Goal: Check status

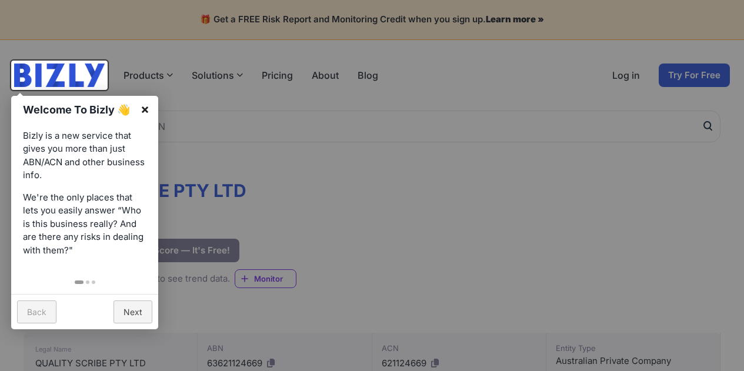
click at [150, 110] on link "×" at bounding box center [145, 109] width 26 height 26
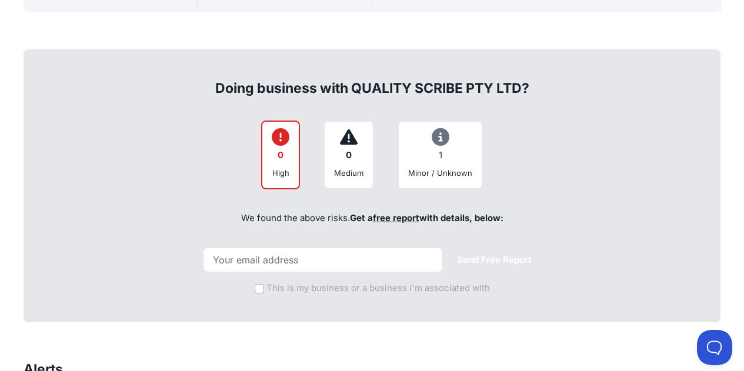
scroll to position [442, 0]
click at [349, 172] on div "Medium" at bounding box center [348, 172] width 29 height 12
click at [276, 177] on div "High" at bounding box center [281, 172] width 18 height 12
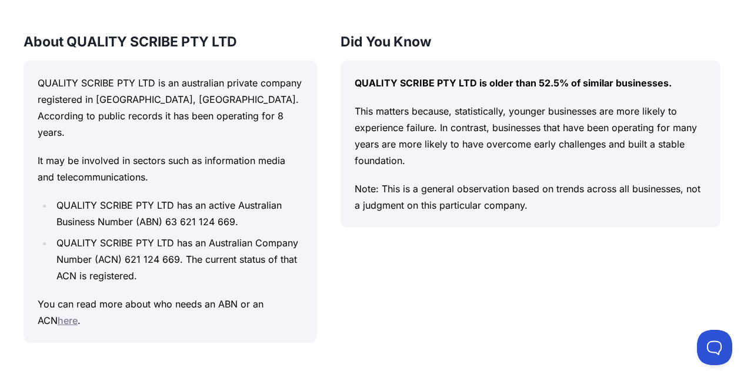
scroll to position [1031, 0]
click at [68, 324] on link "here" at bounding box center [68, 321] width 20 height 12
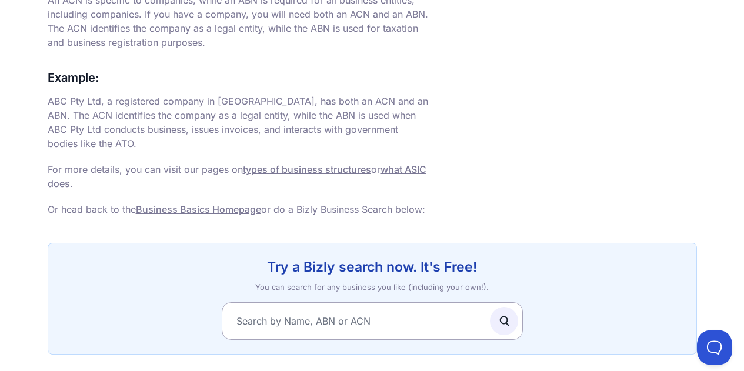
scroll to position [929, 0]
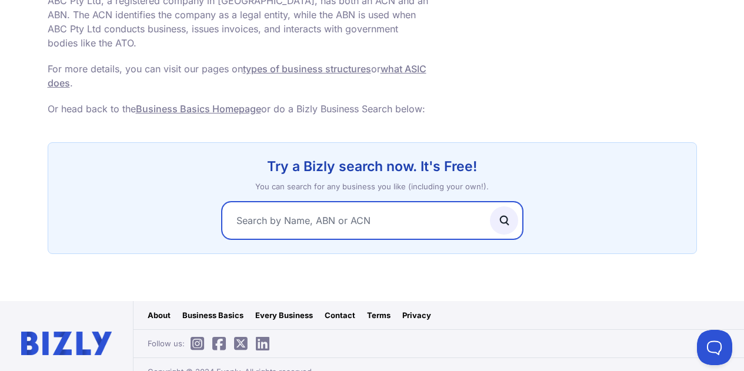
click at [292, 205] on input "text" at bounding box center [372, 221] width 301 height 38
type input "Quality Scribe Pty Ltd"
click at [490, 206] on button "submit" at bounding box center [504, 220] width 28 height 28
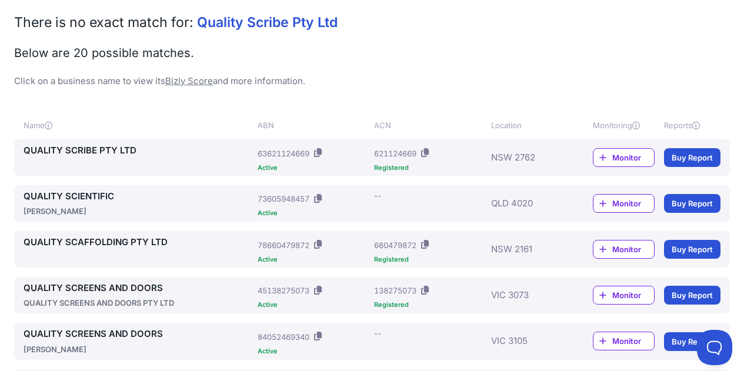
scroll to position [154, 0]
click at [637, 161] on span "Monitor" at bounding box center [633, 157] width 42 height 12
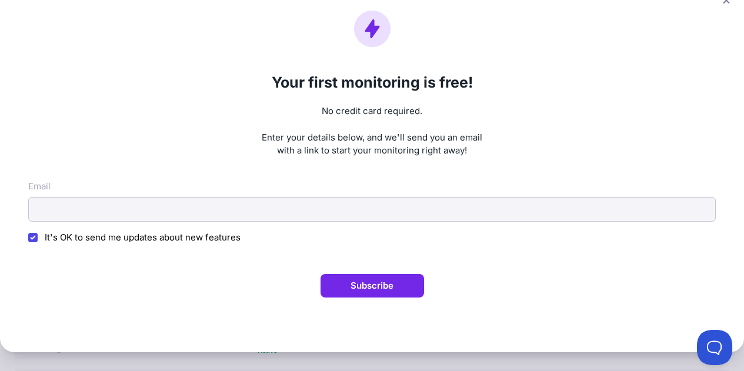
scroll to position [0, 0]
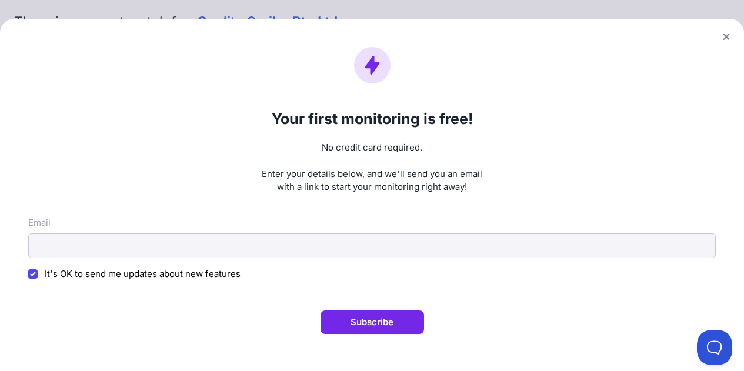
click at [728, 32] on button at bounding box center [726, 36] width 16 height 17
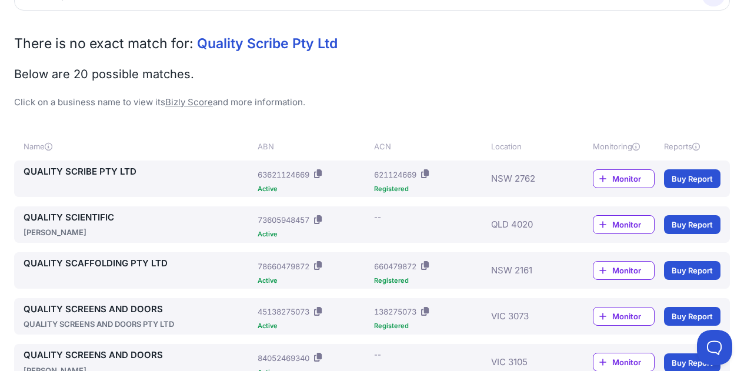
scroll to position [131, 0]
click at [321, 174] on icon at bounding box center [318, 174] width 8 height 9
click at [429, 177] on icon at bounding box center [425, 174] width 8 height 9
